Goal: Task Accomplishment & Management: Use online tool/utility

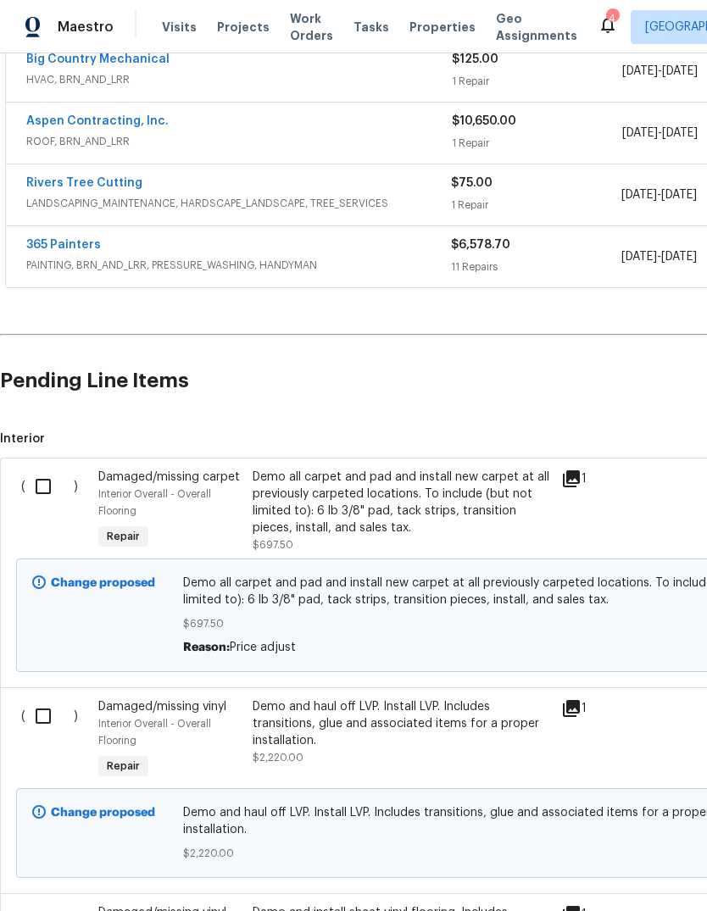
scroll to position [338, 0]
click at [56, 486] on input "checkbox" at bounding box center [49, 487] width 48 height 36
checkbox input "true"
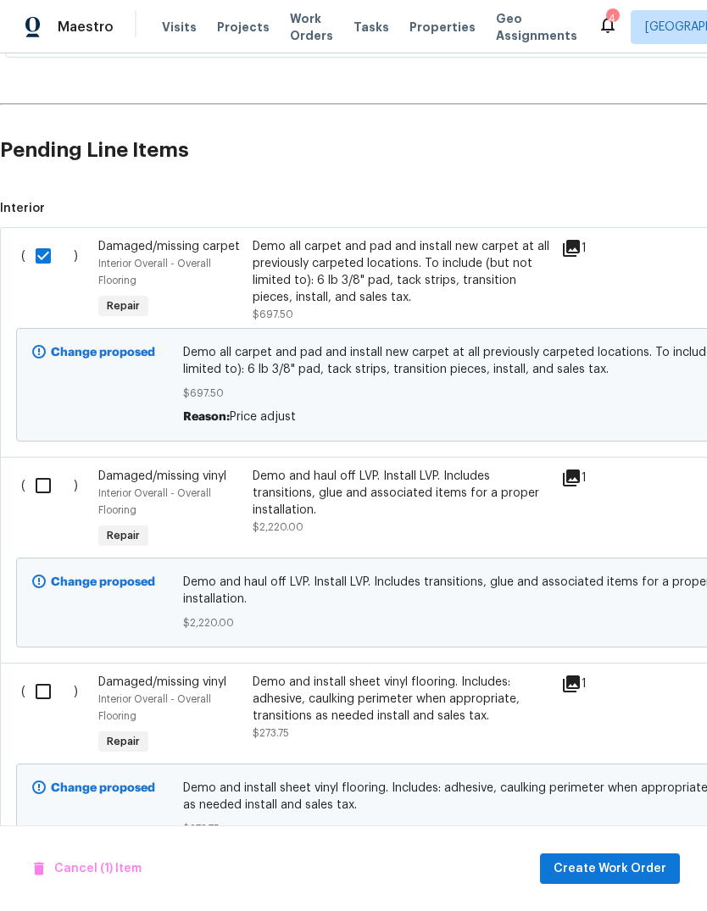
scroll to position [568, 0]
click at [48, 497] on input "checkbox" at bounding box center [49, 487] width 48 height 36
checkbox input "true"
click at [44, 692] on input "checkbox" at bounding box center [49, 693] width 48 height 36
checkbox input "true"
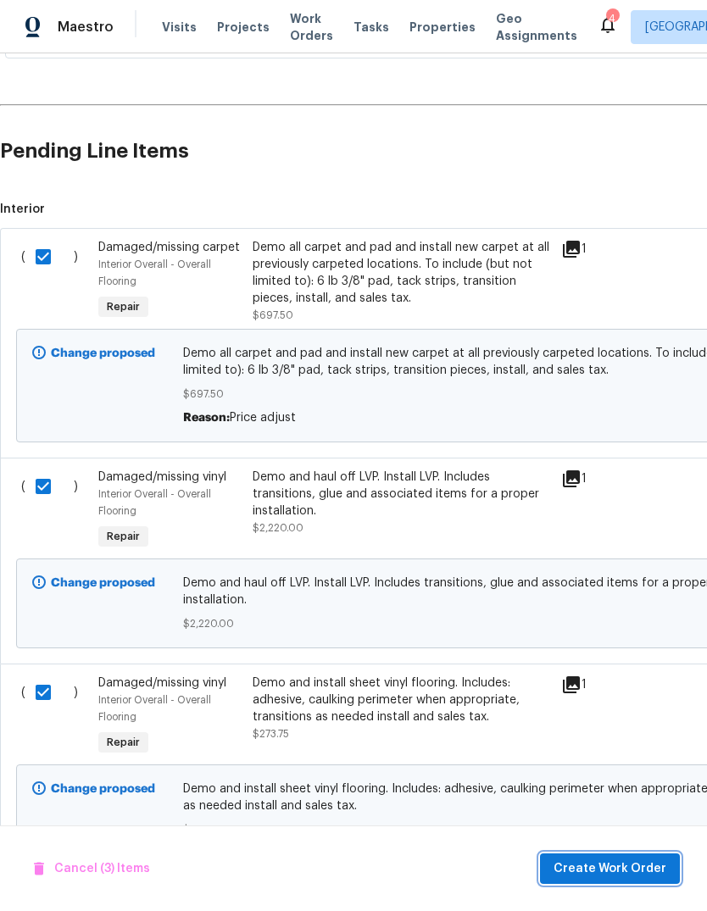
click at [641, 863] on span "Create Work Order" at bounding box center [610, 869] width 113 height 21
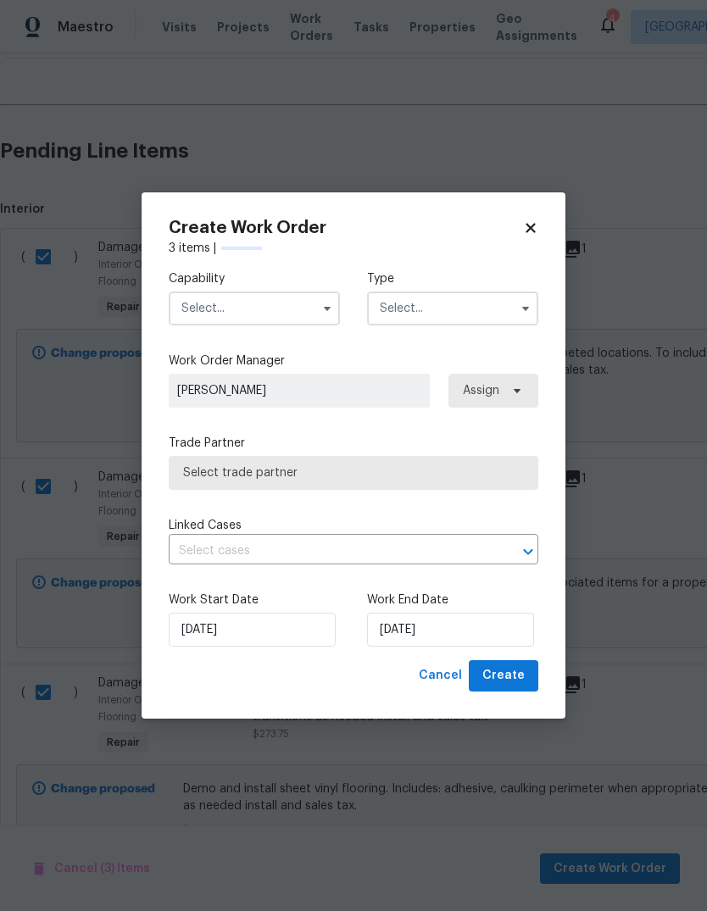
checkbox input "false"
click at [317, 305] on button "button" at bounding box center [327, 308] width 20 height 20
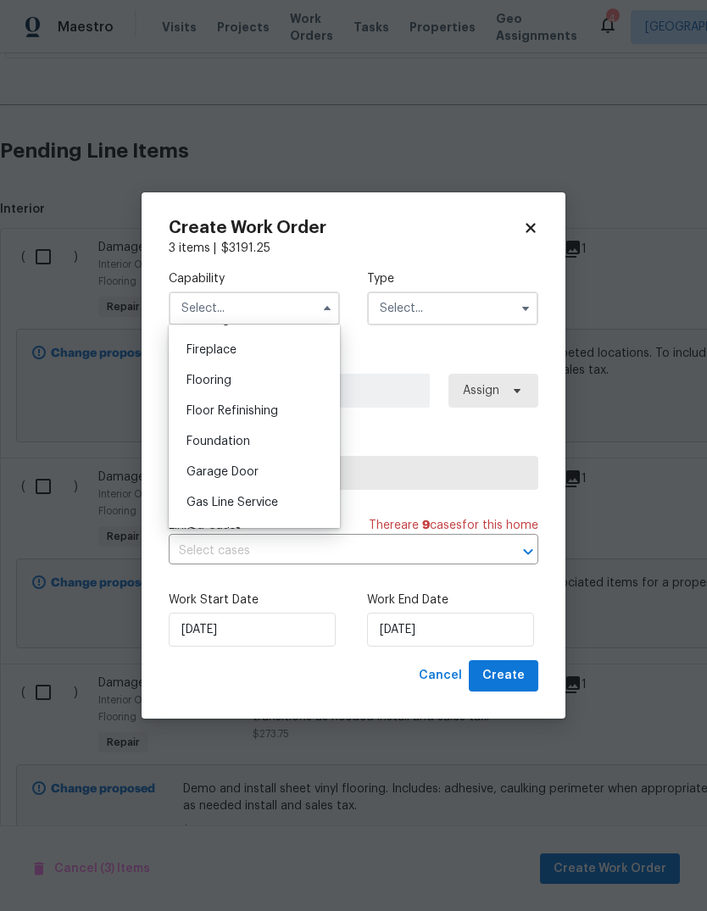
scroll to position [637, 0]
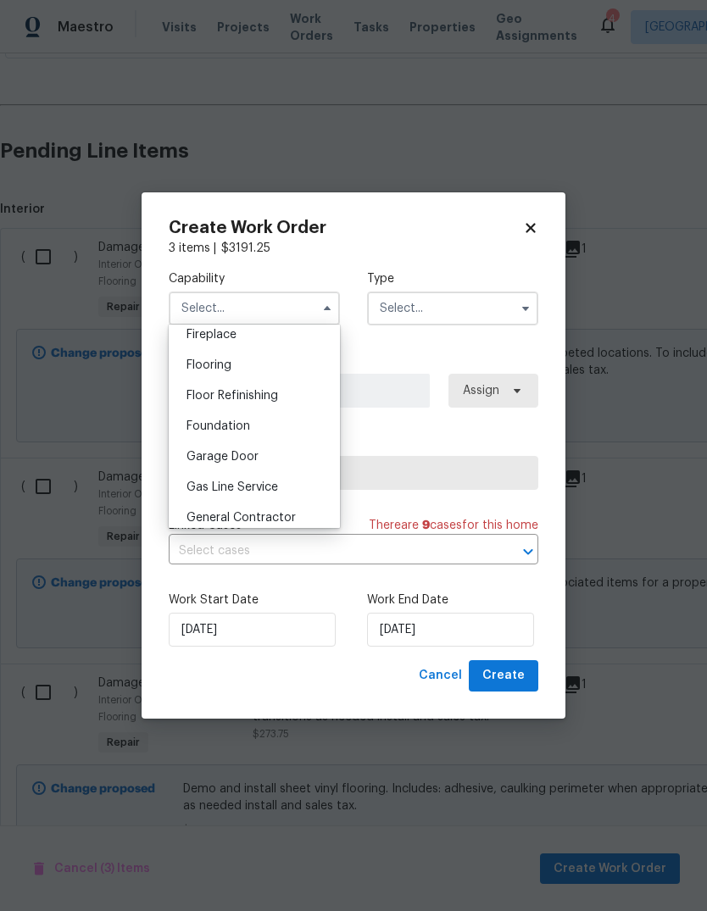
click at [274, 366] on div "Flooring" at bounding box center [254, 365] width 163 height 31
type input "Flooring"
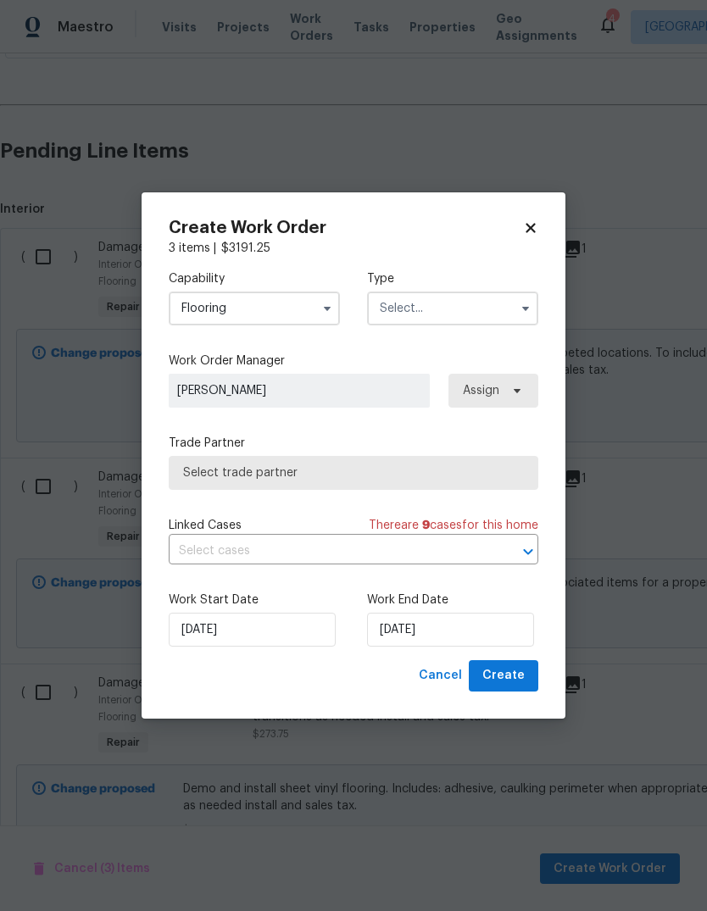
click at [482, 324] on input "text" at bounding box center [452, 309] width 171 height 34
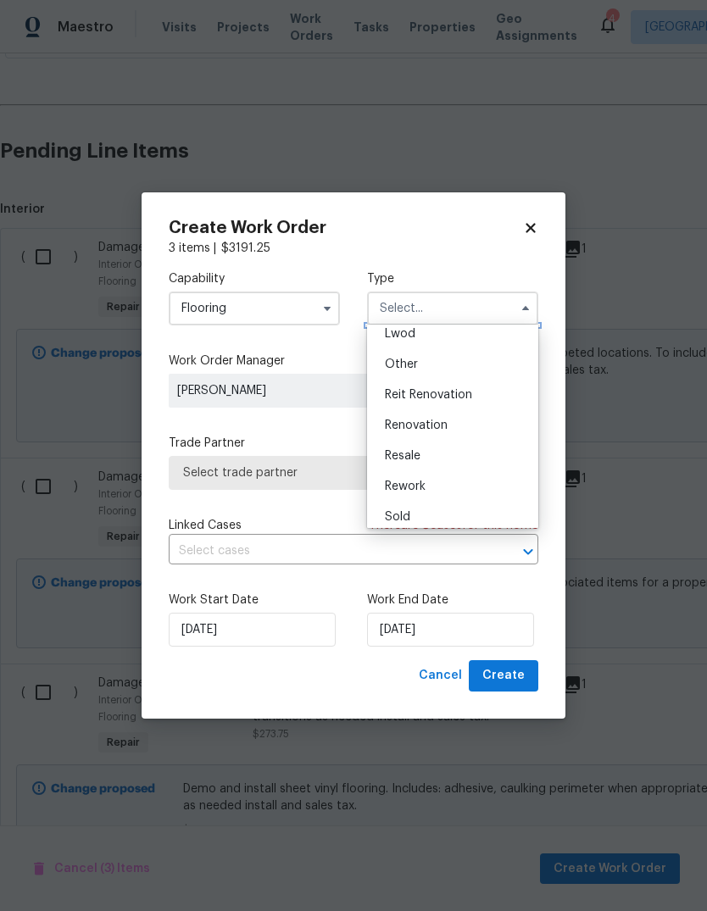
scroll to position [201, 0]
click at [482, 433] on div "Resale" at bounding box center [452, 448] width 163 height 31
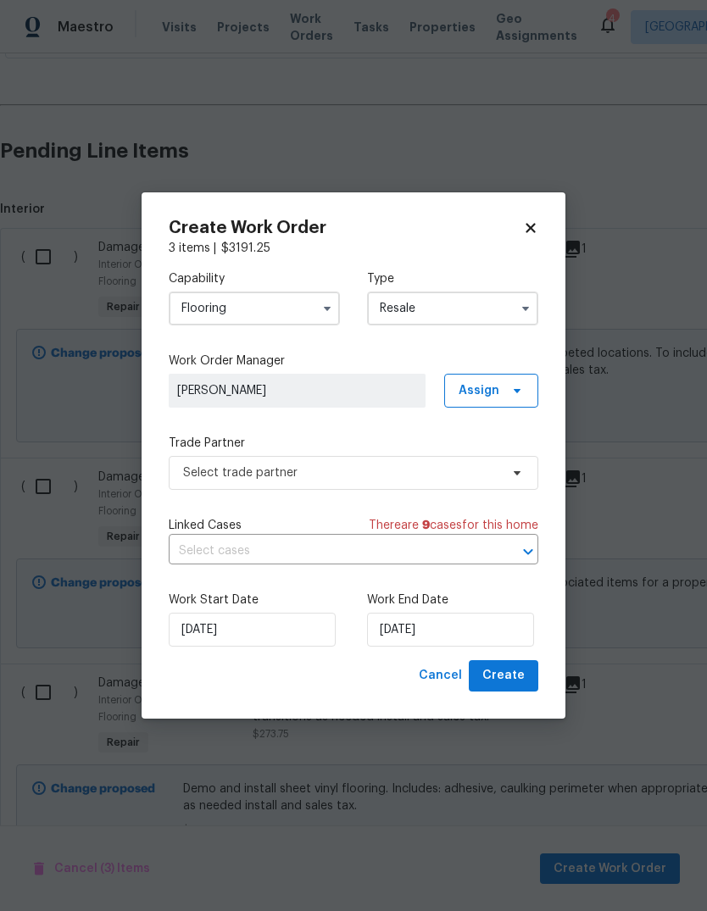
click at [511, 319] on input "Resale" at bounding box center [452, 309] width 171 height 34
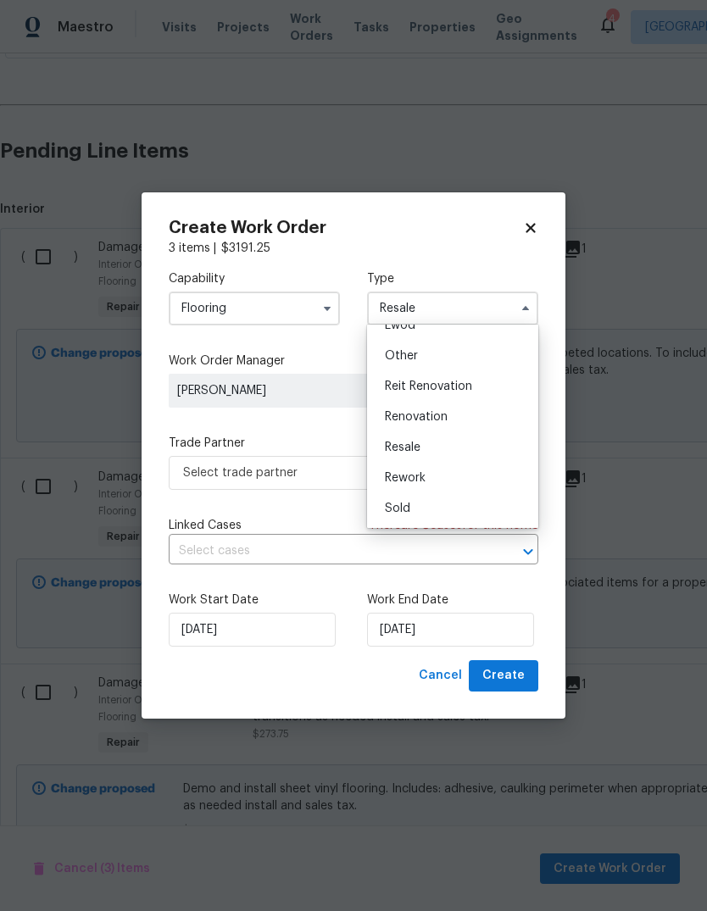
scroll to position [202, 0]
click at [475, 419] on div "Renovation" at bounding box center [452, 417] width 163 height 31
type input "Renovation"
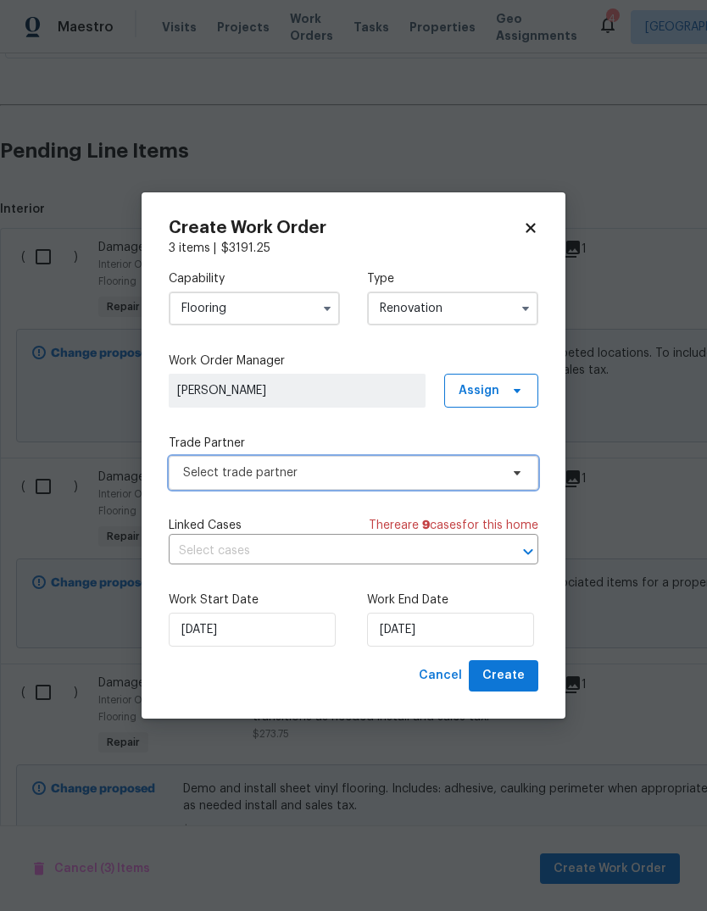
click at [520, 471] on icon at bounding box center [517, 473] width 7 height 4
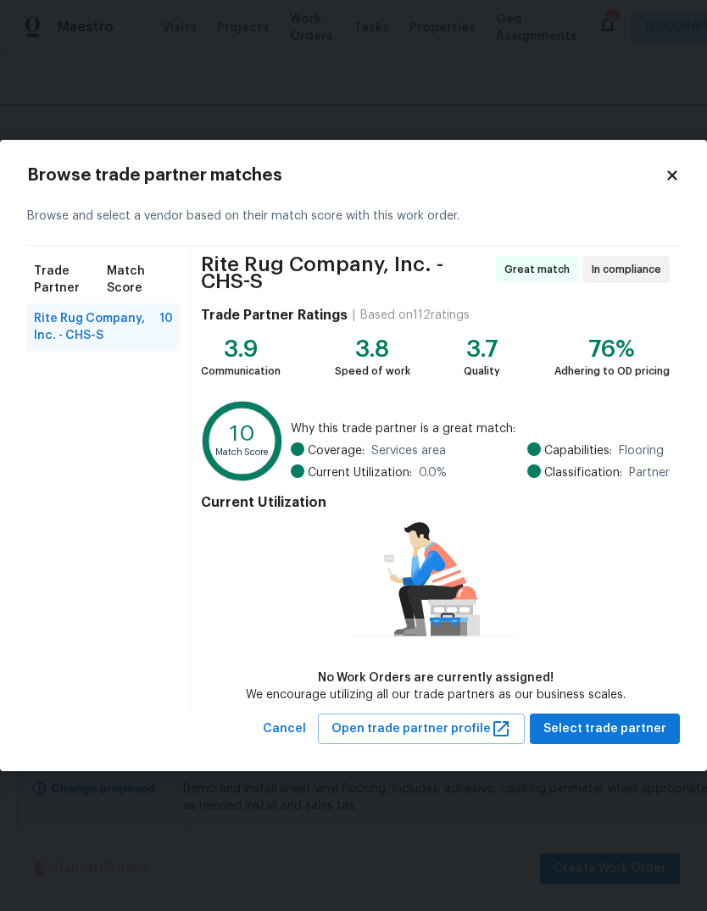
click at [110, 340] on span "Rite Rug Company, Inc. - CHS-S" at bounding box center [96, 327] width 125 height 34
click at [636, 743] on button "Select trade partner" at bounding box center [605, 729] width 150 height 31
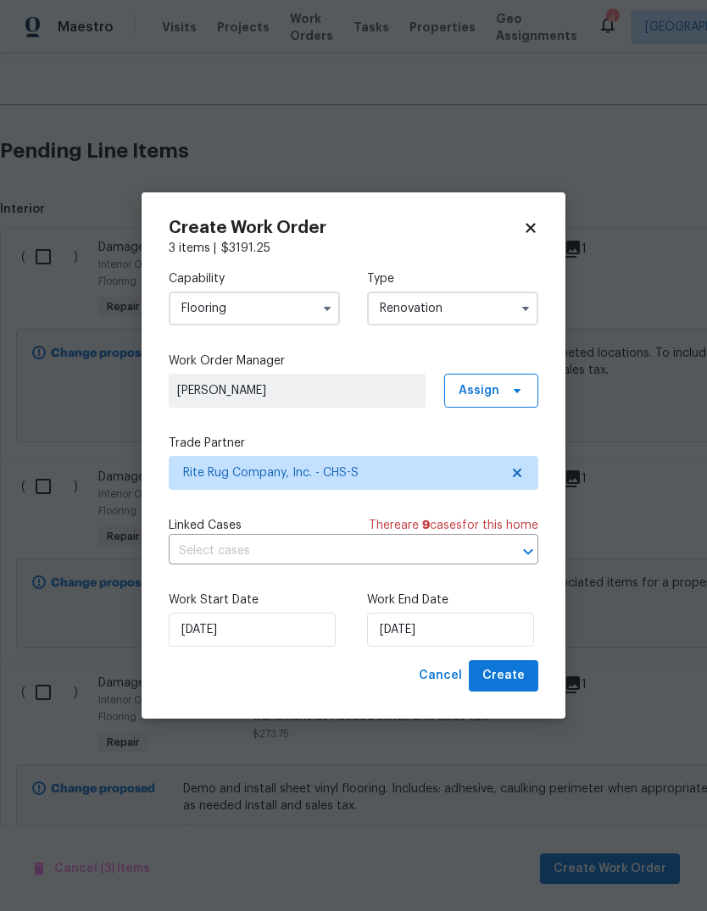
click at [454, 610] on div "Work End Date [DATE]" at bounding box center [452, 619] width 171 height 55
click at [466, 643] on input "[DATE]" at bounding box center [450, 630] width 167 height 34
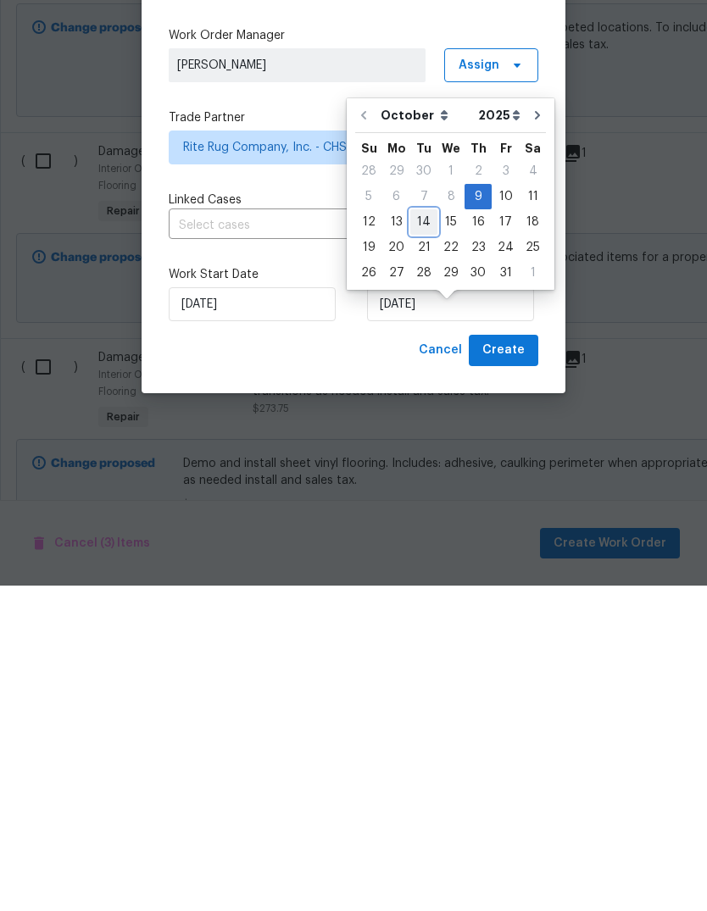
click at [429, 536] on div "14" at bounding box center [423, 548] width 27 height 24
type input "[DATE]"
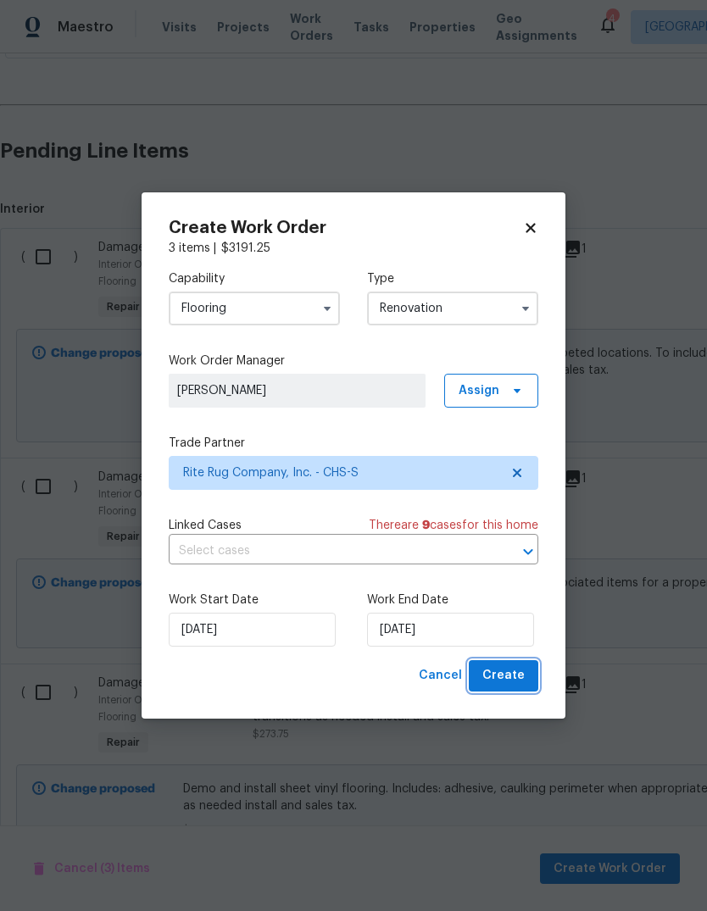
click at [512, 684] on span "Create" at bounding box center [503, 675] width 42 height 21
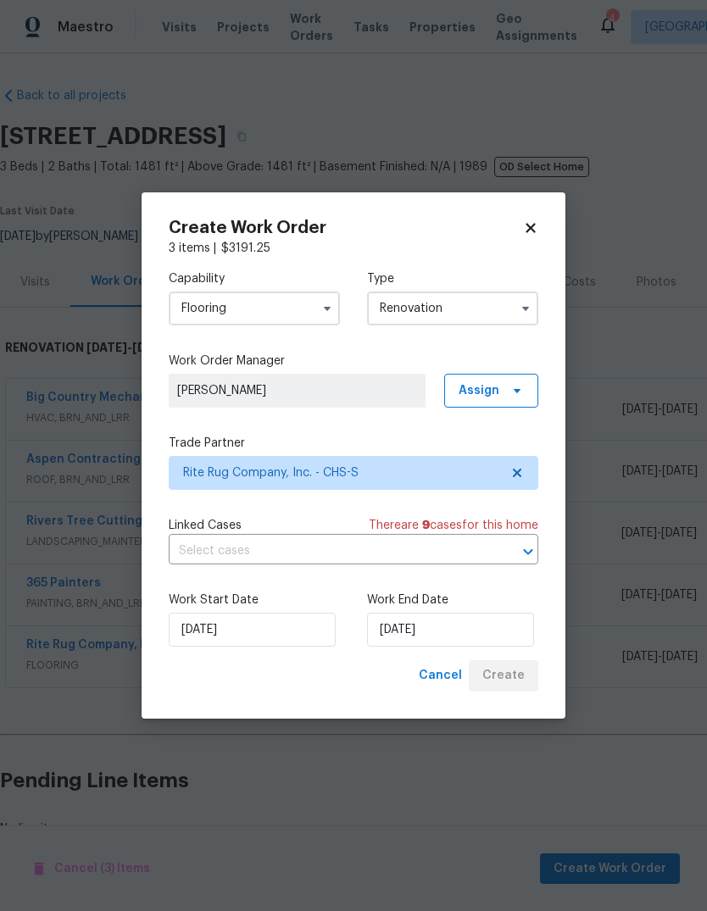
scroll to position [42, 0]
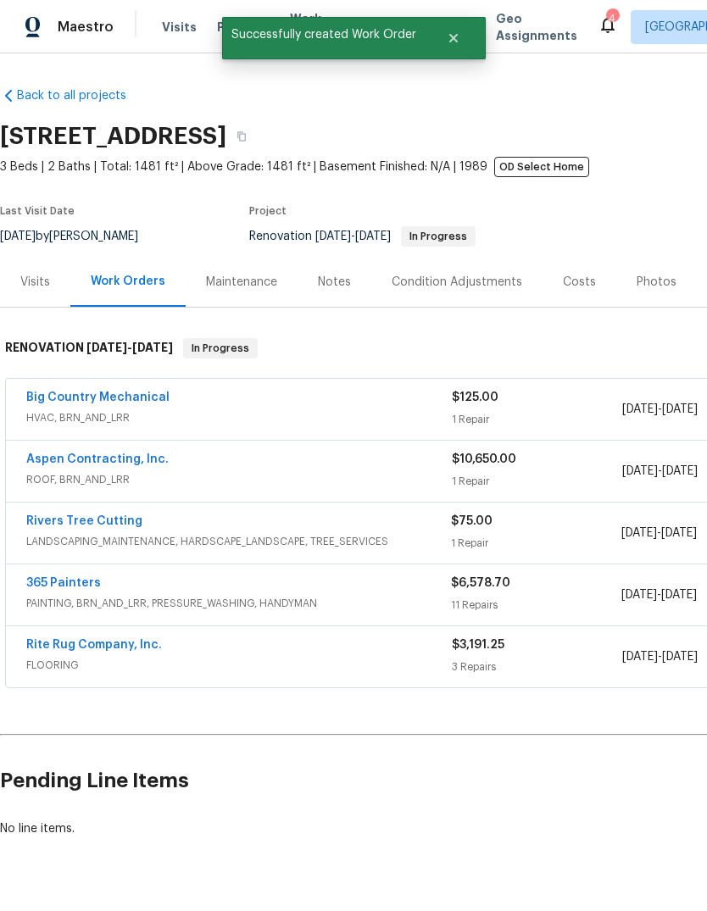
click at [556, 257] on div "Costs" at bounding box center [580, 282] width 74 height 50
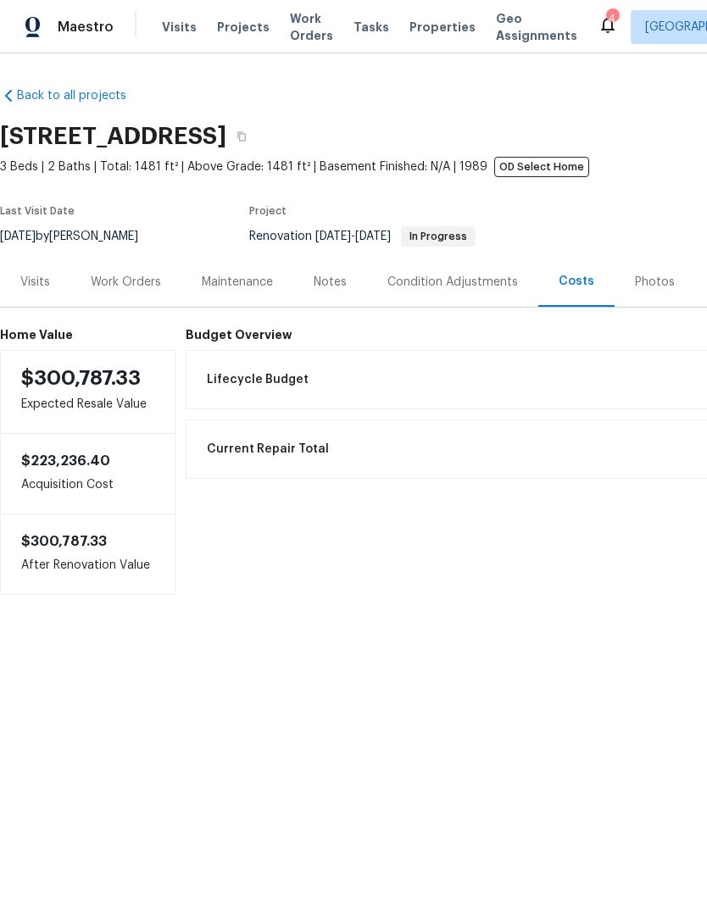
click at [131, 290] on div "Work Orders" at bounding box center [126, 282] width 70 height 17
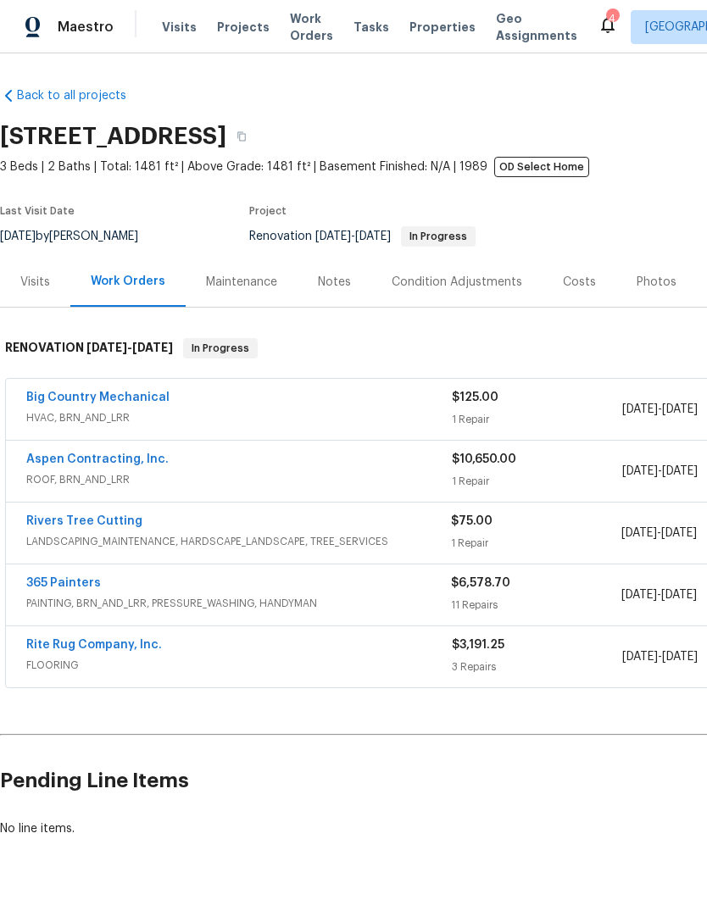
click at [74, 589] on link "365 Painters" at bounding box center [63, 583] width 75 height 12
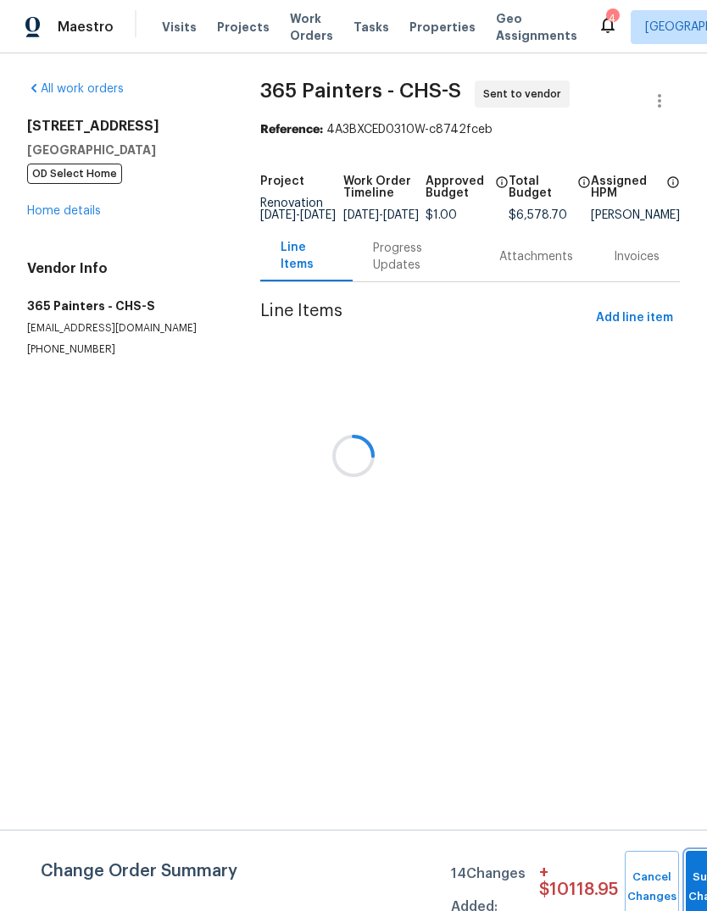
click at [691, 872] on button "Submit Changes" at bounding box center [713, 887] width 54 height 73
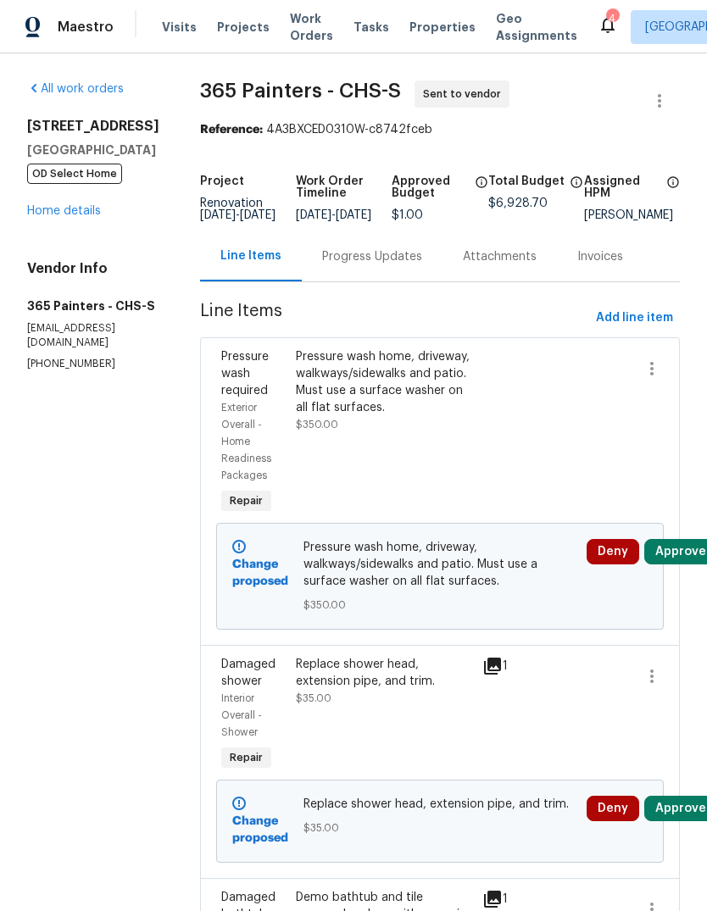
click at [677, 565] on button "Approve" at bounding box center [680, 551] width 73 height 25
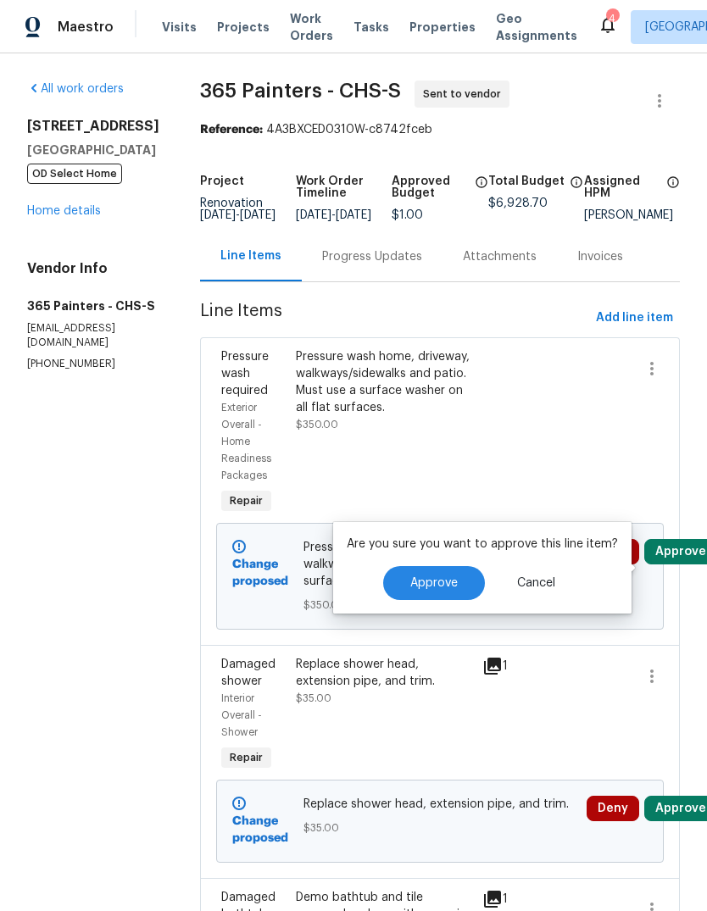
click at [457, 596] on button "Approve" at bounding box center [434, 583] width 102 height 34
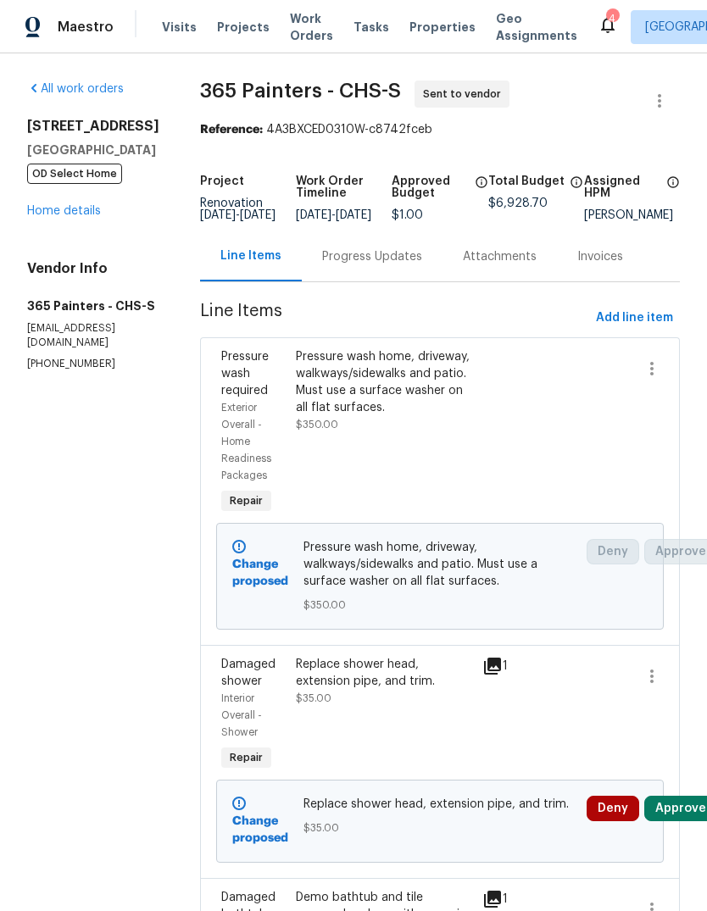
click at [682, 821] on button "Approve" at bounding box center [680, 808] width 73 height 25
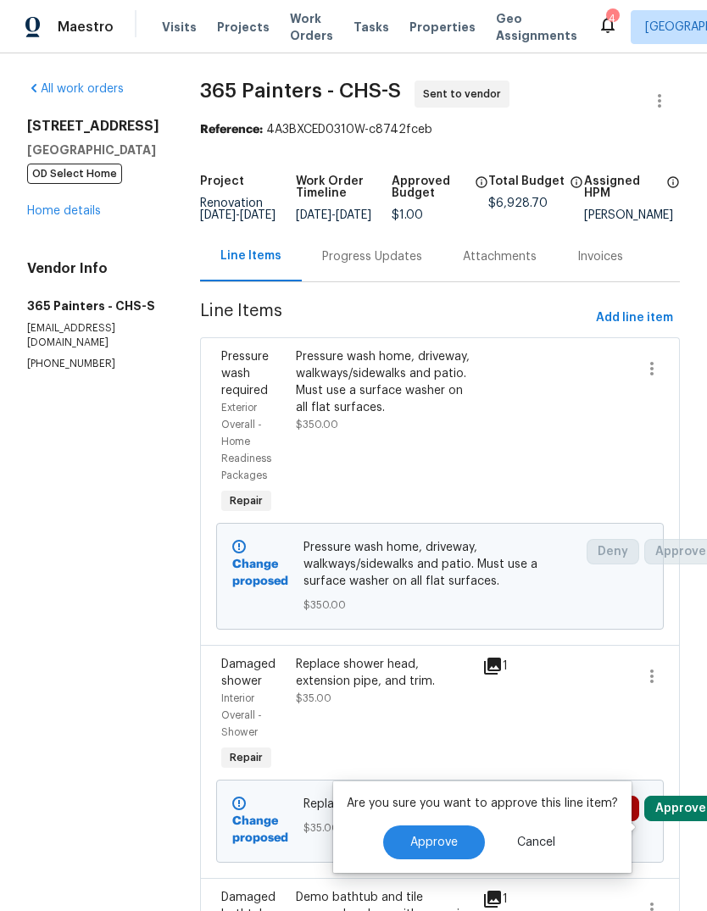
click at [421, 838] on span "Approve" at bounding box center [433, 843] width 47 height 13
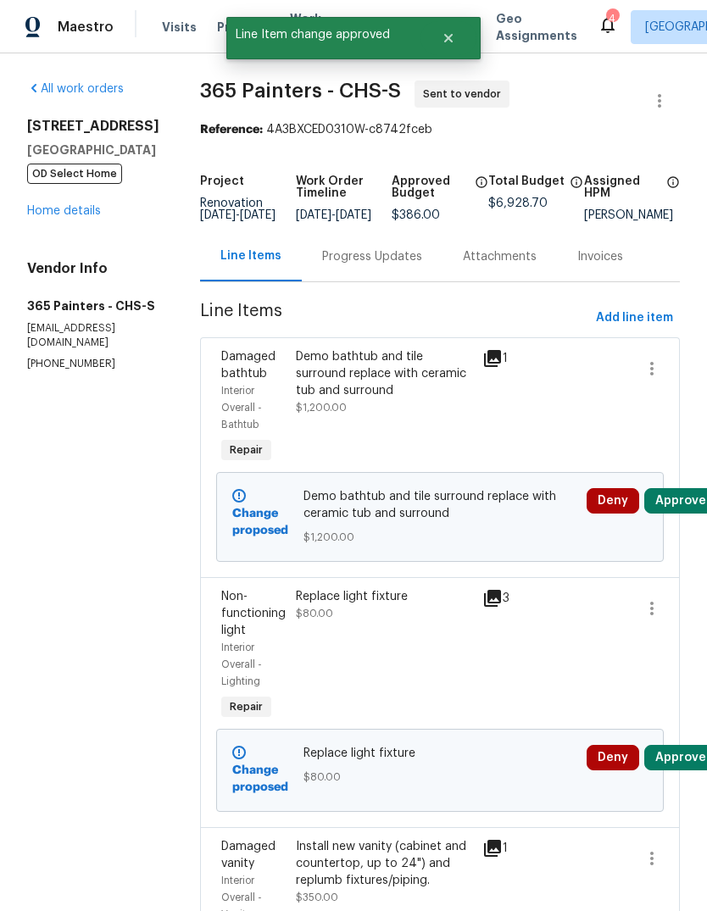
click at [676, 514] on button "Approve" at bounding box center [680, 500] width 73 height 25
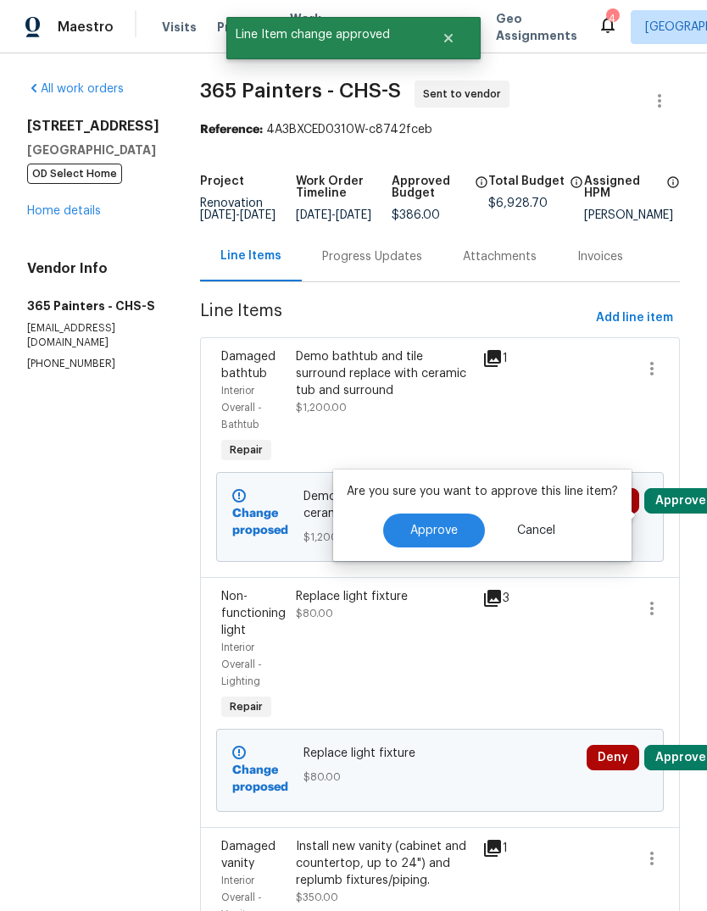
click at [440, 531] on span "Approve" at bounding box center [433, 531] width 47 height 13
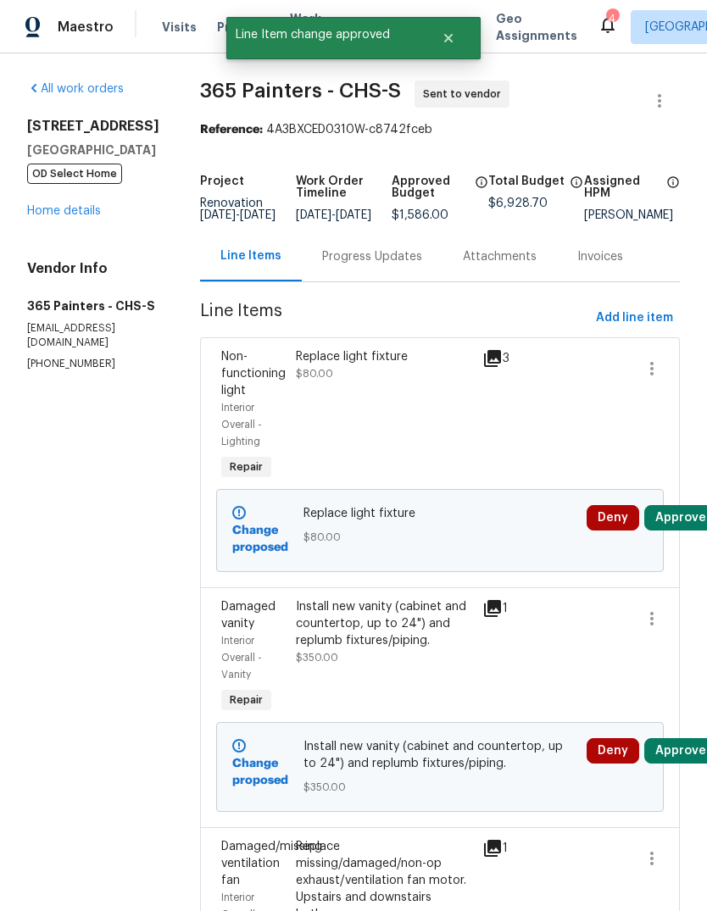
click at [682, 528] on button "Approve" at bounding box center [680, 517] width 73 height 25
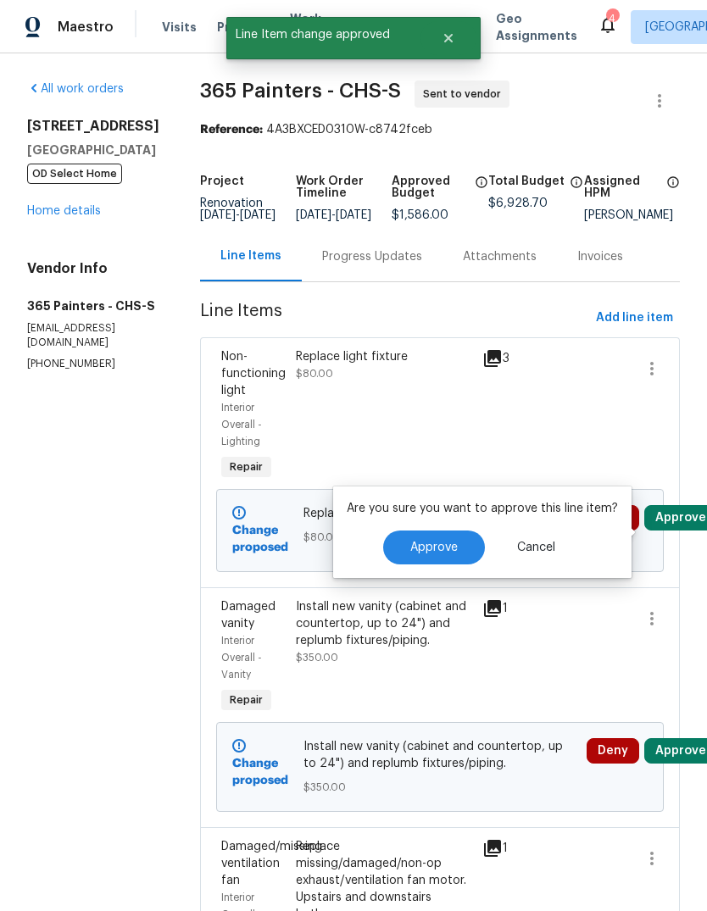
click at [425, 559] on button "Approve" at bounding box center [434, 548] width 102 height 34
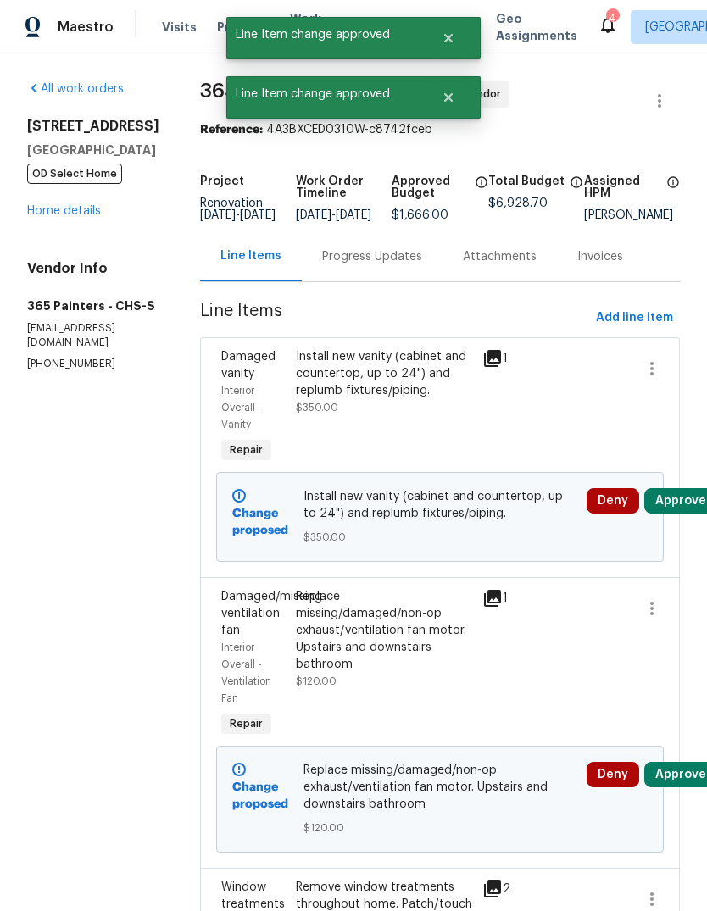
click at [689, 788] on button "Approve" at bounding box center [680, 774] width 73 height 25
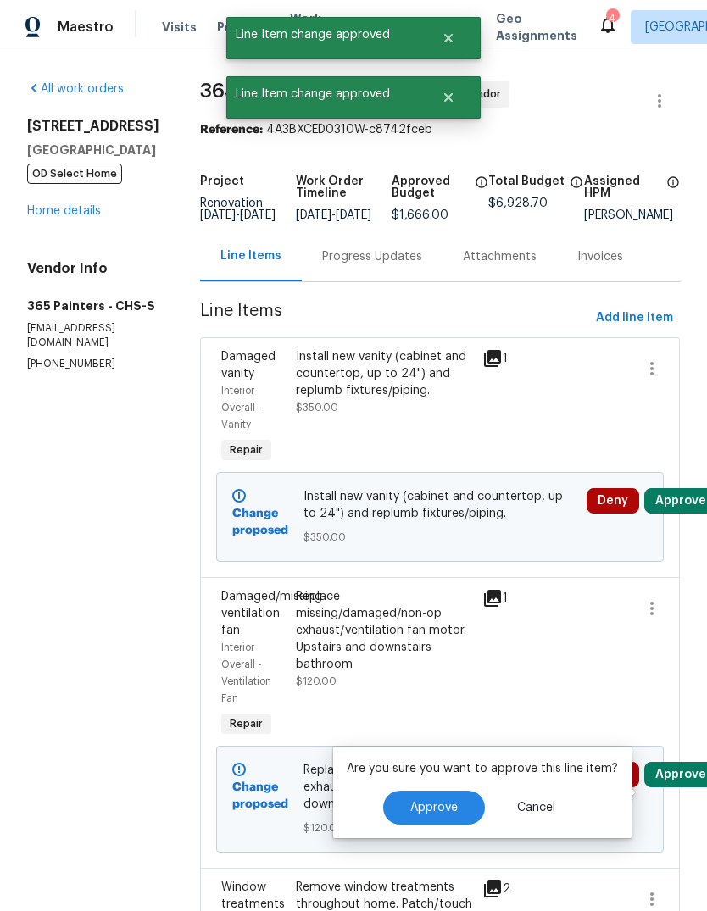
click at [443, 807] on span "Approve" at bounding box center [433, 808] width 47 height 13
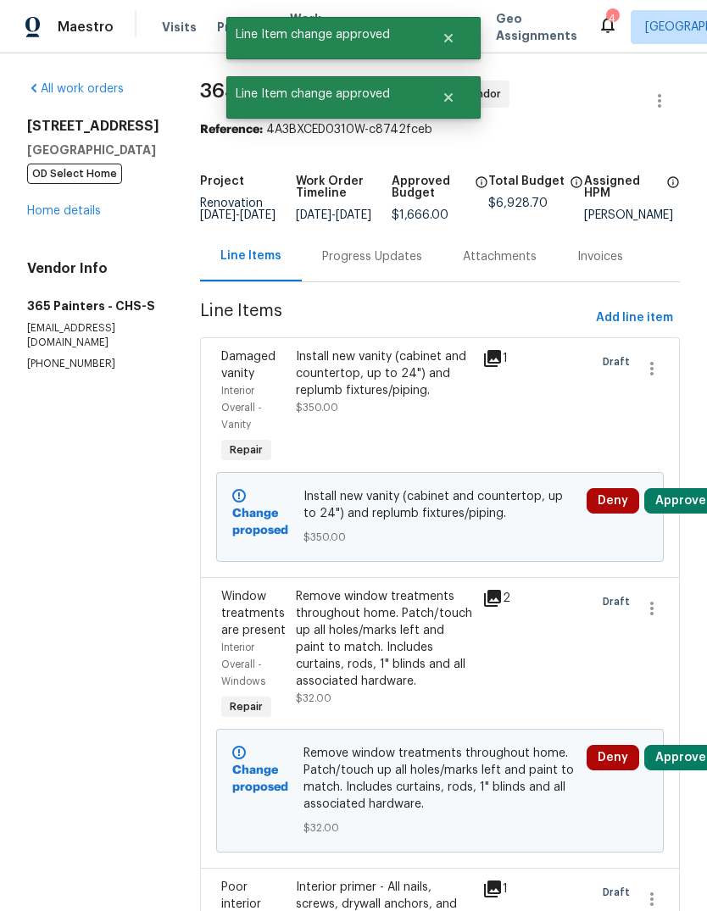
click at [680, 508] on button "Approve" at bounding box center [680, 500] width 73 height 25
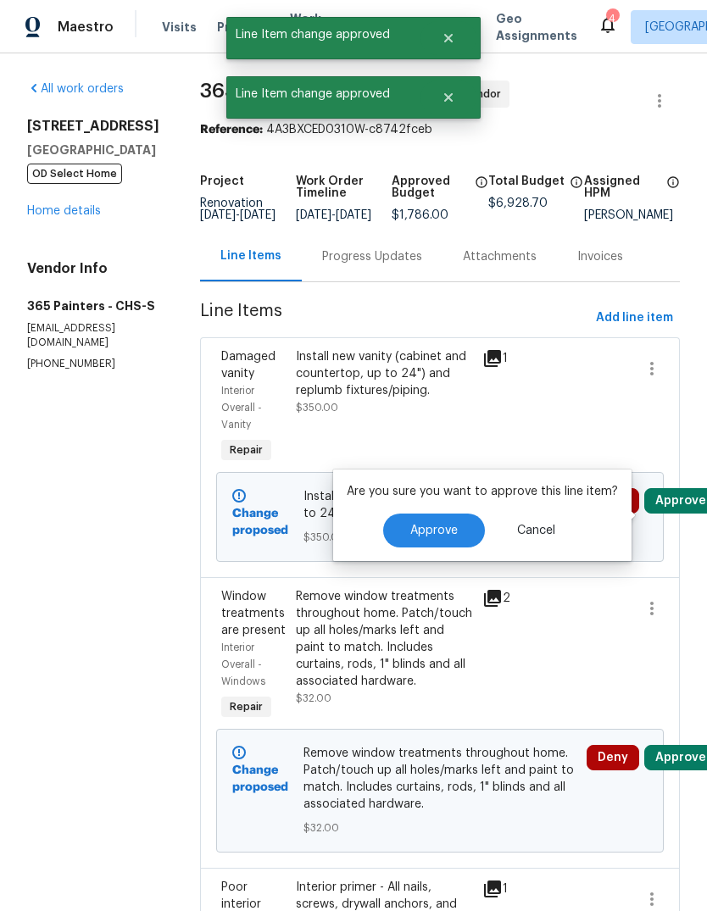
click at [447, 536] on span "Approve" at bounding box center [433, 531] width 47 height 13
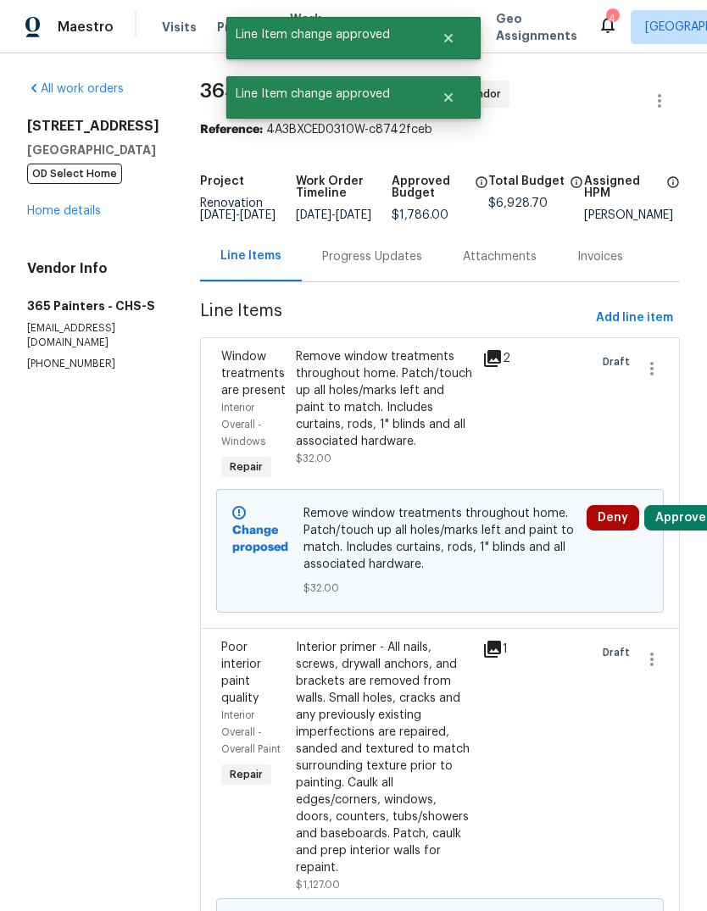
click at [679, 531] on button "Approve" at bounding box center [680, 517] width 73 height 25
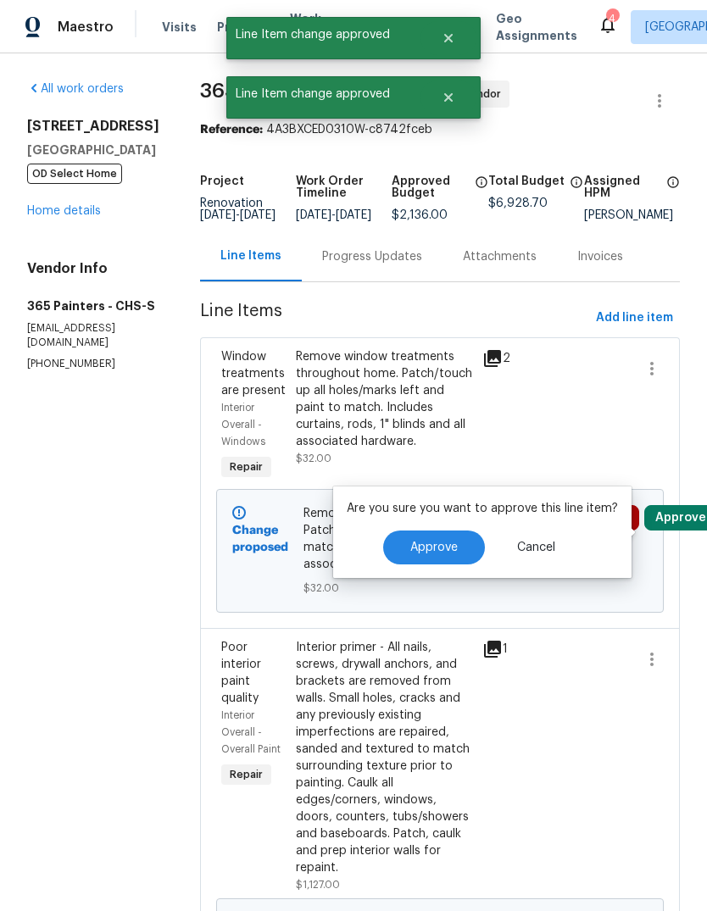
click at [433, 543] on span "Approve" at bounding box center [433, 548] width 47 height 13
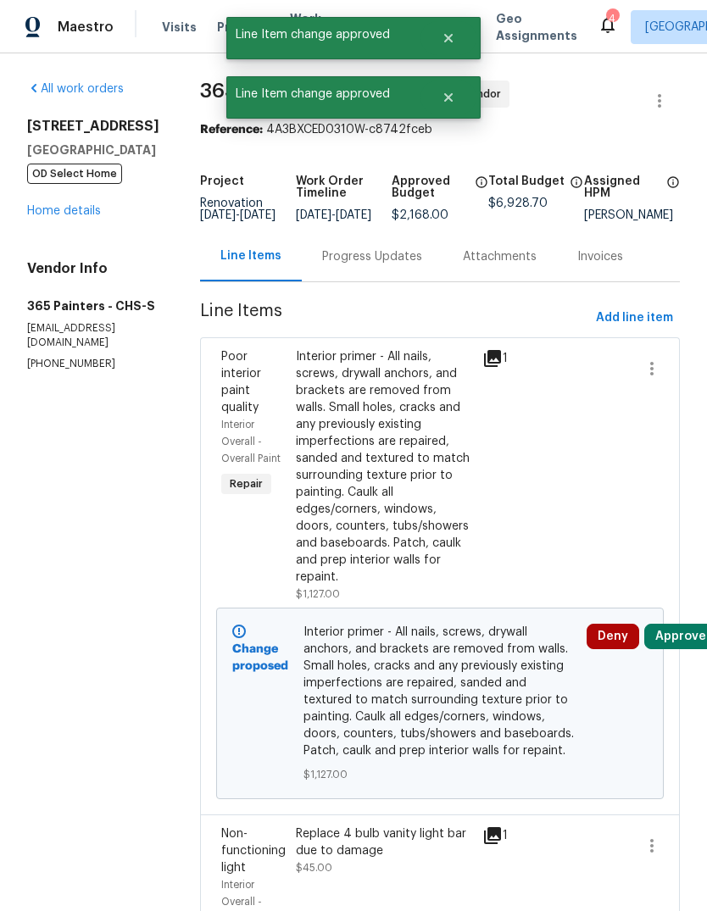
click at [682, 624] on button "Approve" at bounding box center [680, 636] width 73 height 25
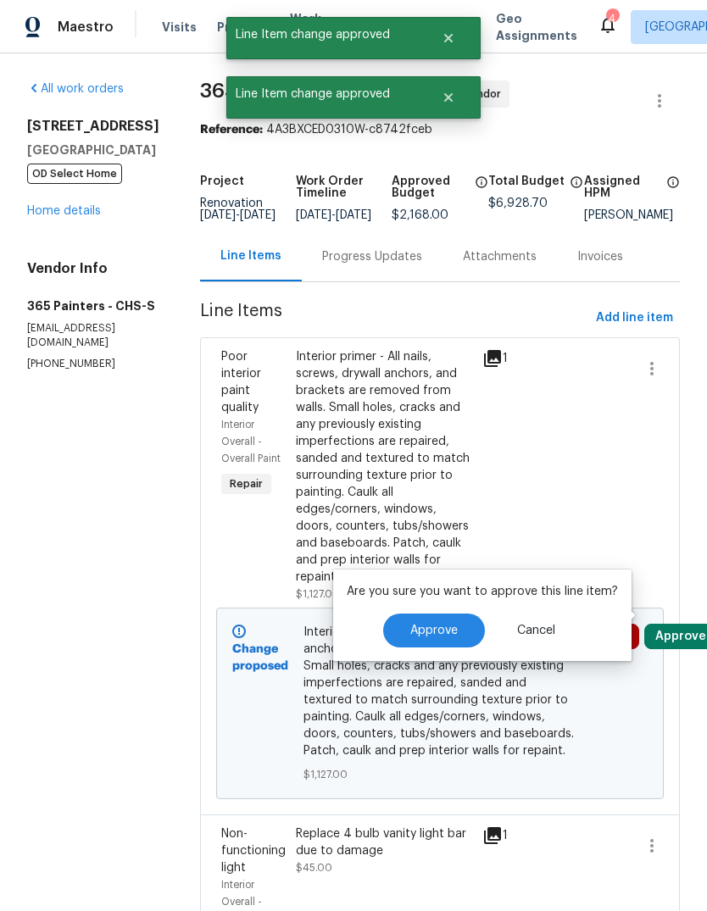
click at [446, 636] on span "Approve" at bounding box center [433, 631] width 47 height 13
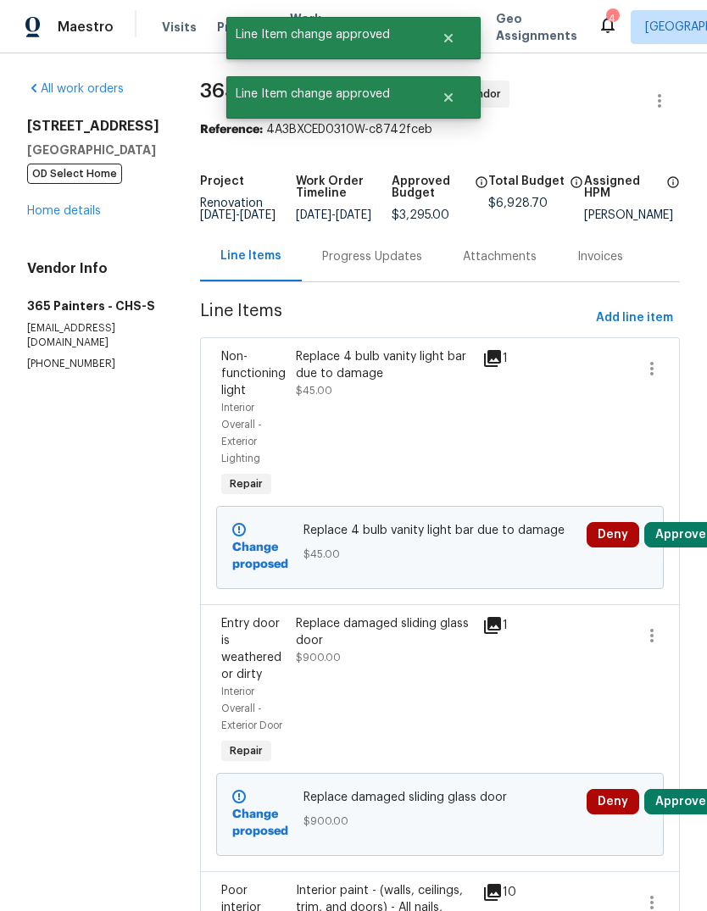
click at [677, 807] on button "Approve" at bounding box center [680, 801] width 73 height 25
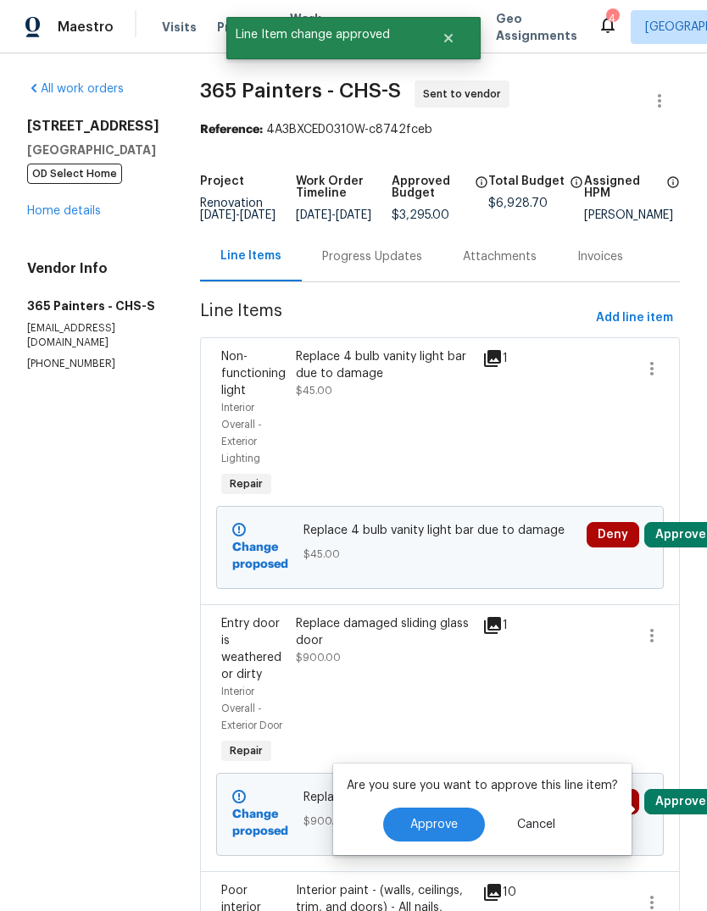
click at [440, 810] on button "Approve" at bounding box center [434, 825] width 102 height 34
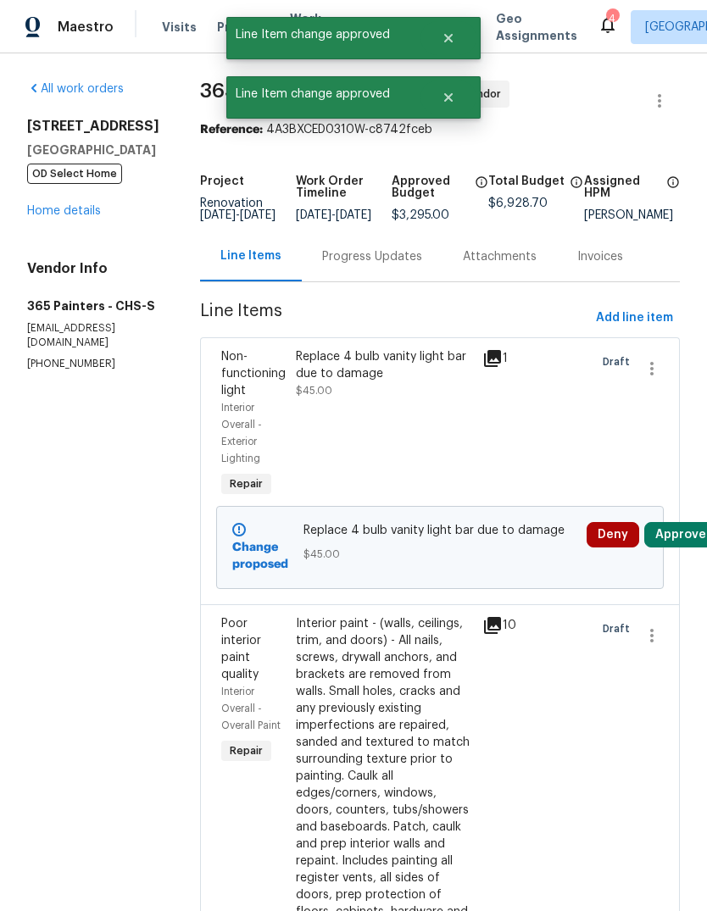
click at [682, 541] on button "Approve" at bounding box center [680, 534] width 73 height 25
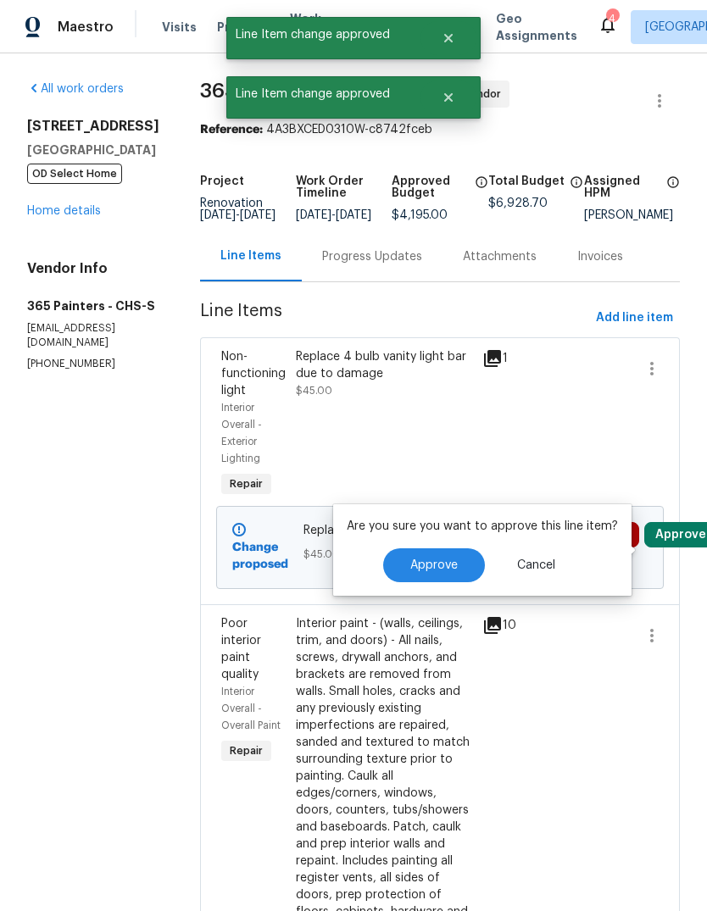
click at [446, 580] on button "Approve" at bounding box center [434, 565] width 102 height 34
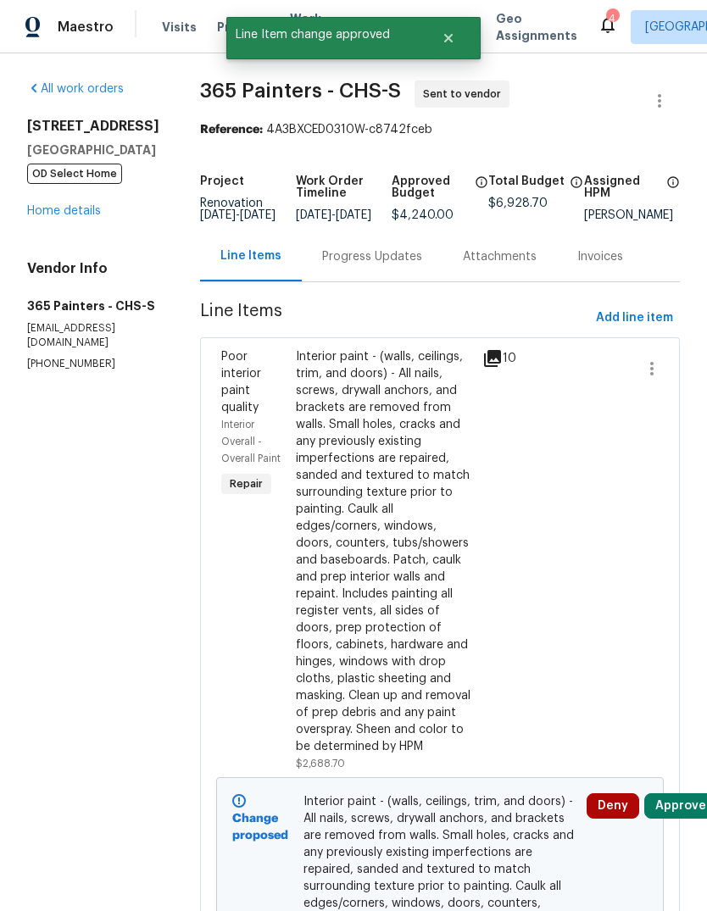
click at [681, 793] on button "Approve" at bounding box center [680, 805] width 73 height 25
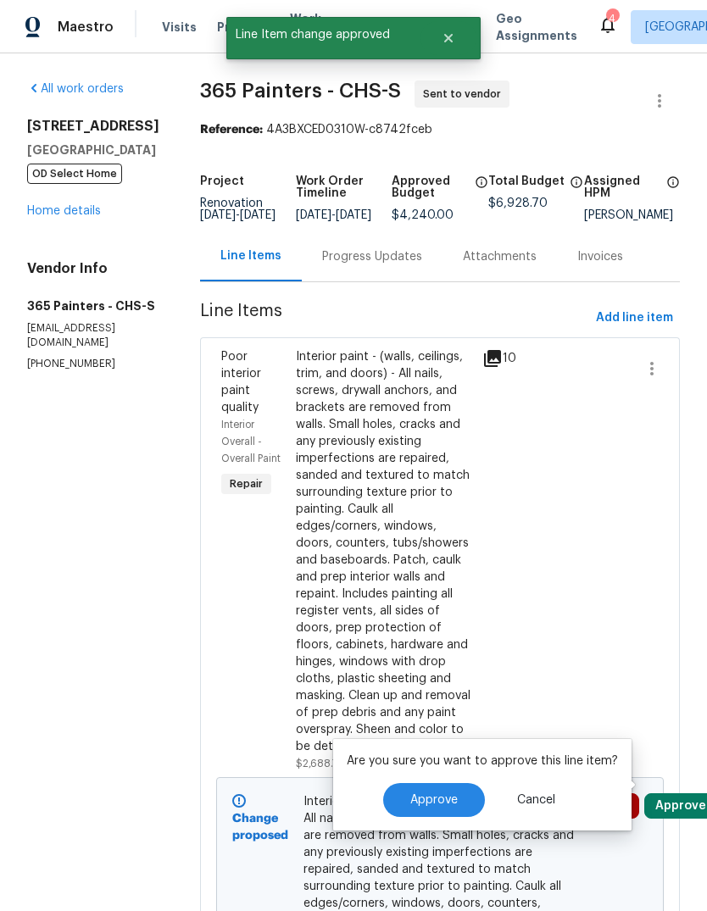
click at [441, 801] on span "Approve" at bounding box center [433, 800] width 47 height 13
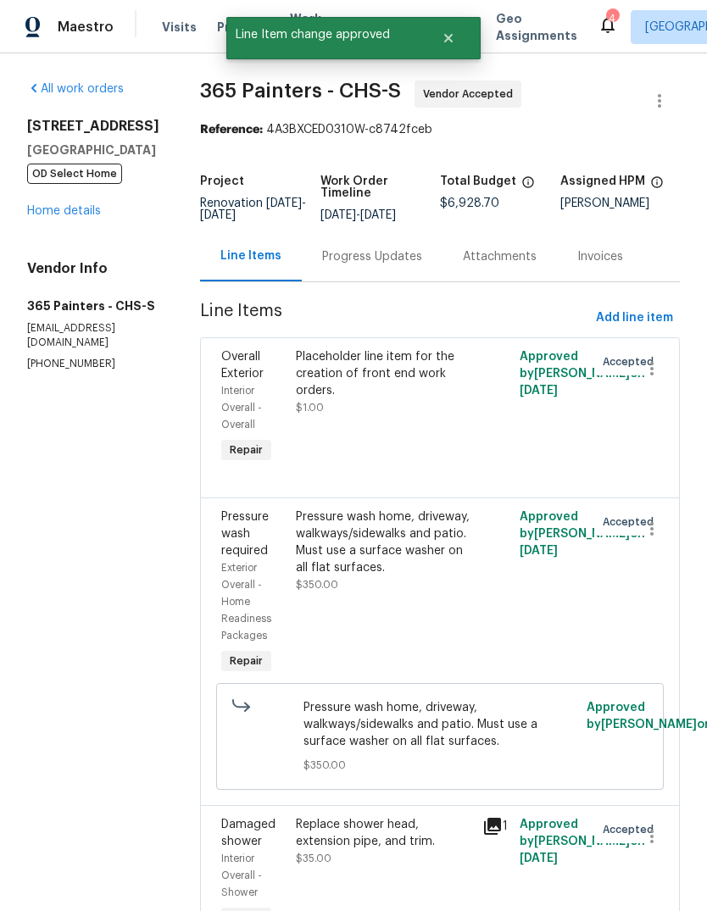
click at [70, 217] on link "Home details" at bounding box center [64, 211] width 74 height 12
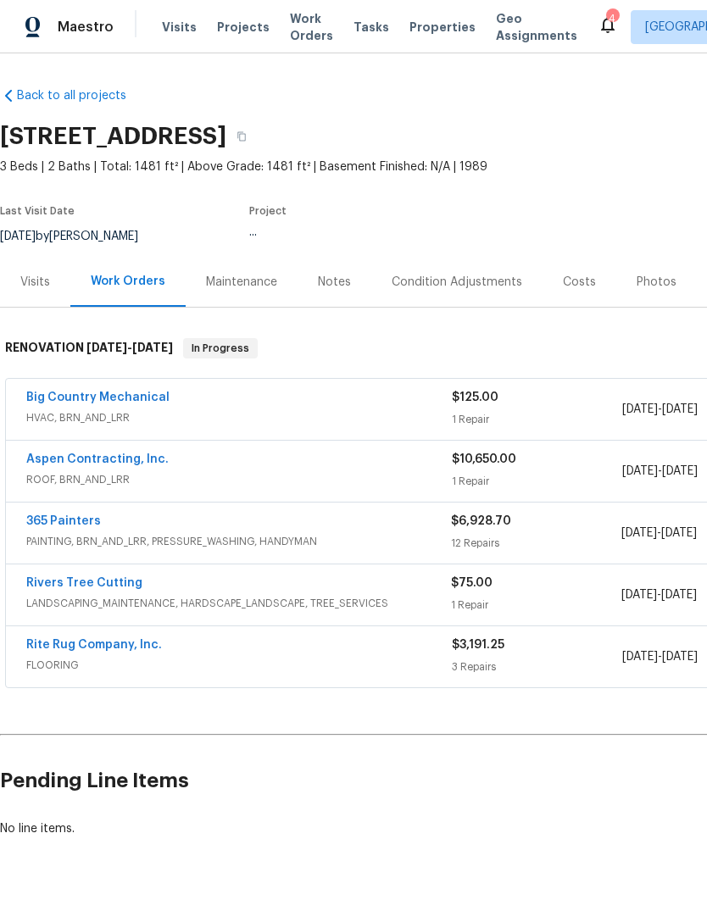
click at [329, 290] on div "Notes" at bounding box center [334, 282] width 33 height 17
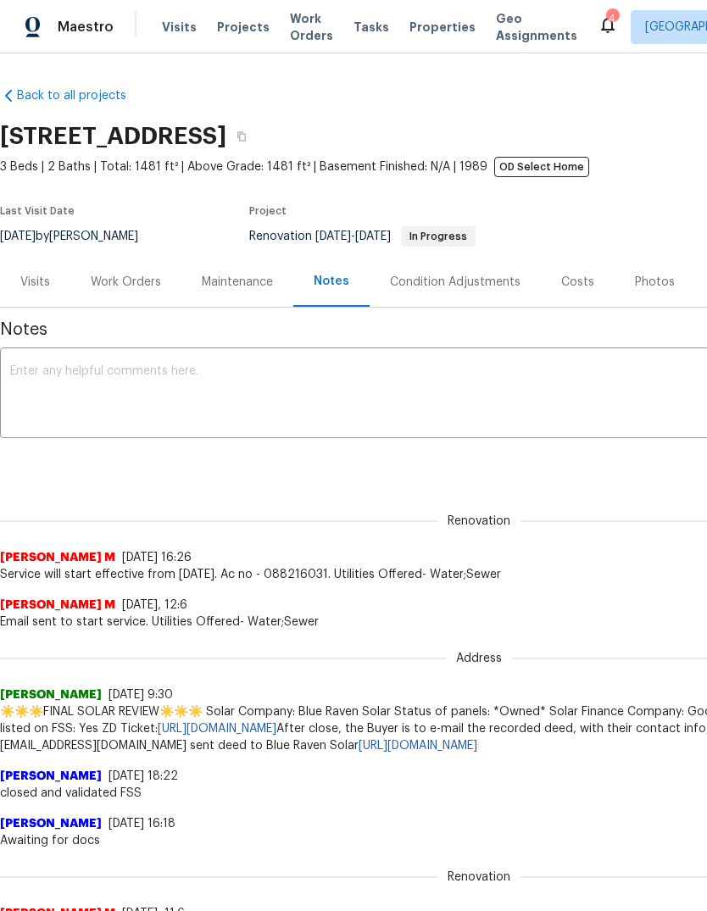
click at [325, 404] on textarea at bounding box center [479, 394] width 938 height 59
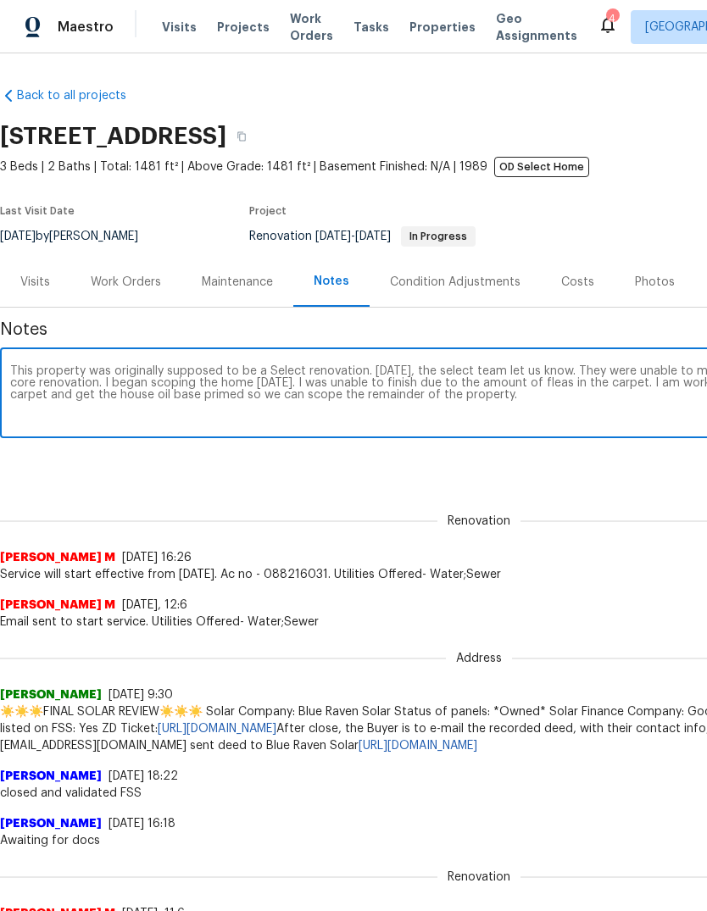
click at [402, 381] on textarea "This property was originally supposed to be a Select renovation. [DATE], the se…" at bounding box center [479, 394] width 938 height 59
click at [401, 381] on textarea "This property was originally supposed to be a Select renovation. [DATE], the se…" at bounding box center [479, 394] width 938 height 59
click at [415, 391] on textarea "This property was originally supposed to be a Select renovation. [DATE], the se…" at bounding box center [479, 394] width 938 height 59
type textarea "This property was originally supposed to be a Select renovation. [DATE], the se…"
click at [615, 474] on div "Renovation (current) 2383fcd8-8996-4a22-875d-010dd58b9a7c ​ Add" at bounding box center [479, 463] width 958 height 31
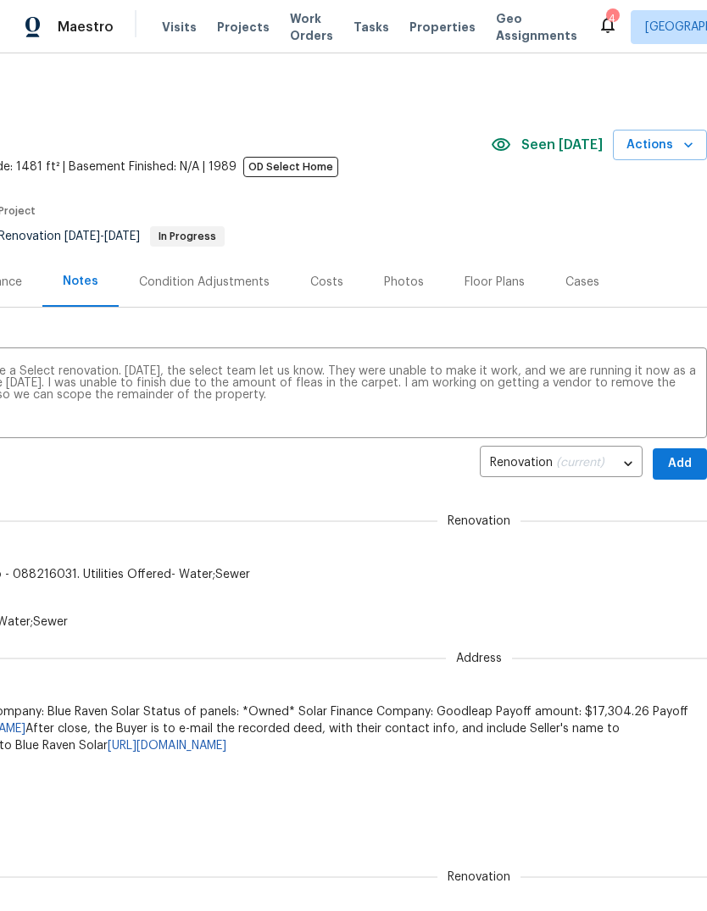
scroll to position [0, 251]
click at [685, 466] on span "Add" at bounding box center [679, 464] width 27 height 21
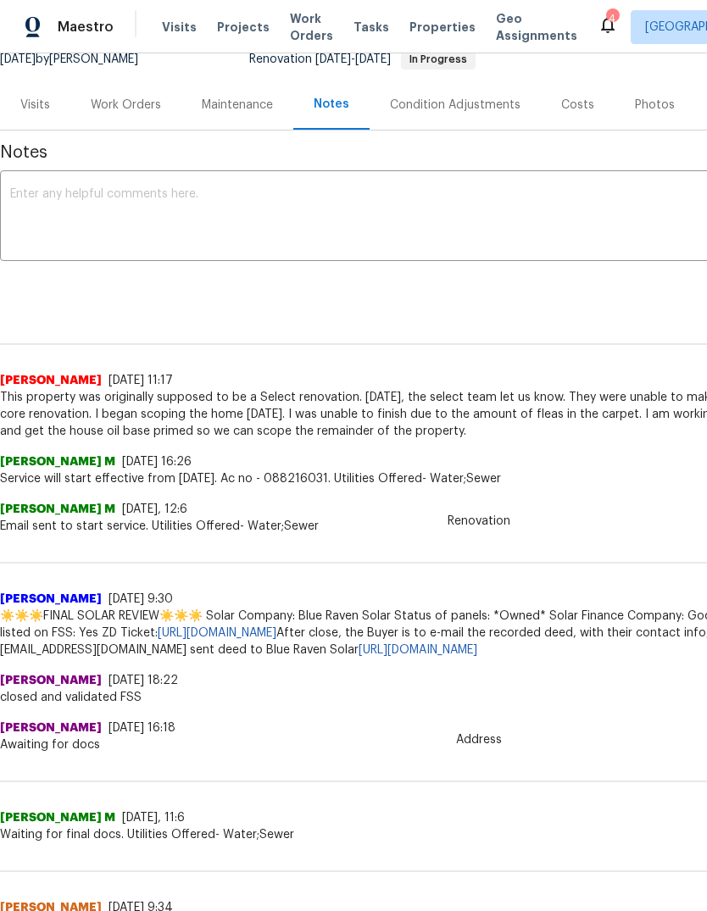
scroll to position [179, 0]
